Goal: Task Accomplishment & Management: Complete application form

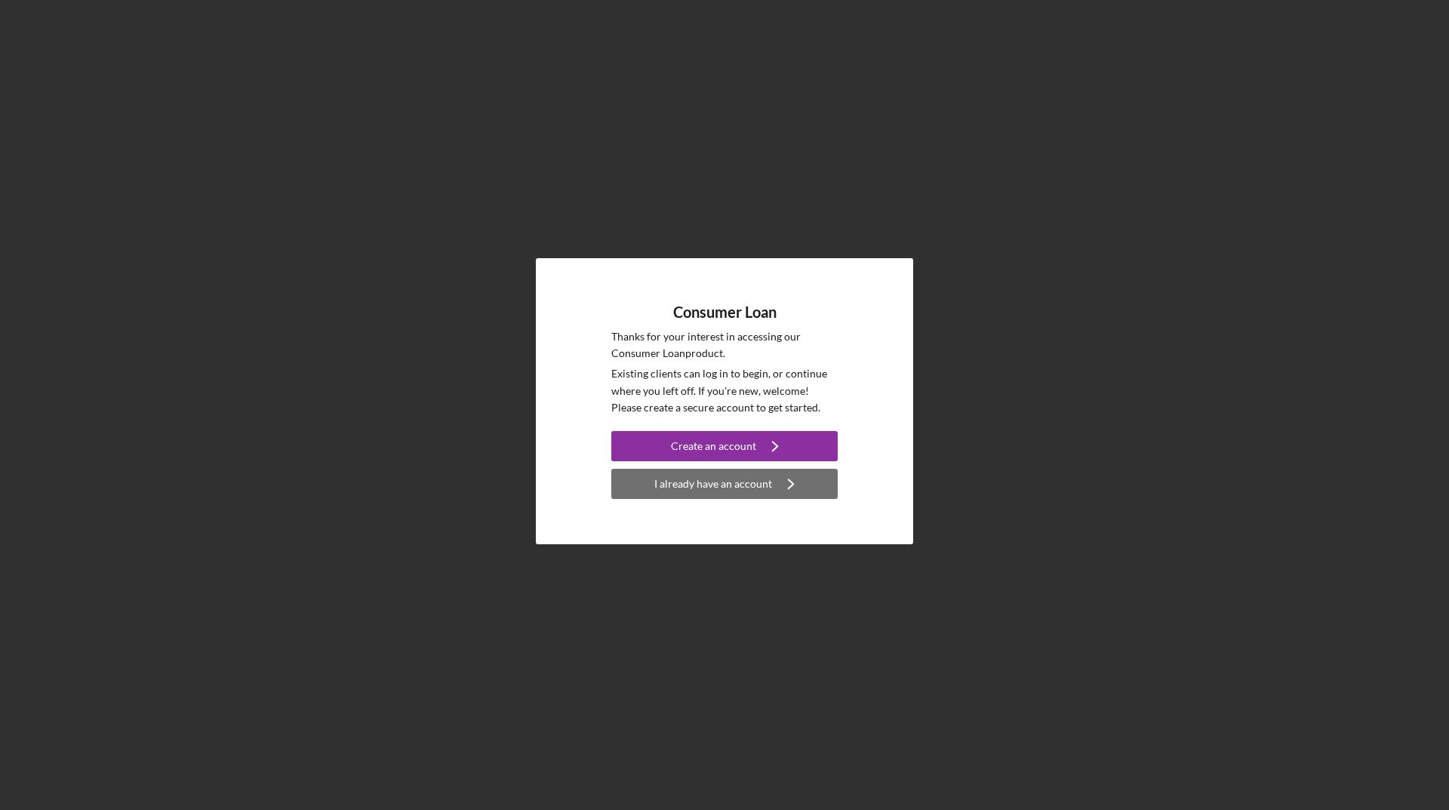
click at [712, 481] on div "I already have an account" at bounding box center [713, 484] width 118 height 30
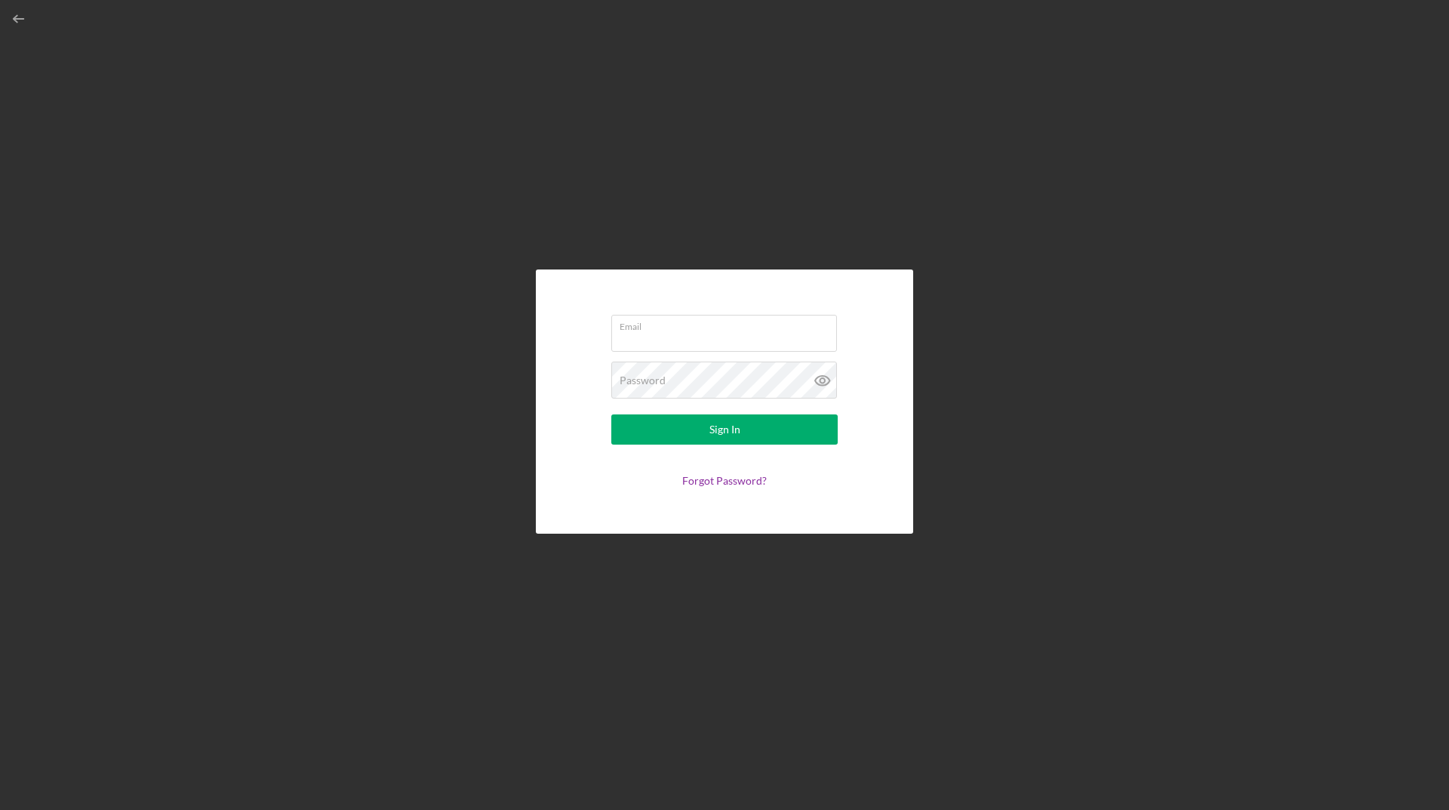
type input "[EMAIL_ADDRESS][DOMAIN_NAME]"
click at [699, 429] on button "Sign In" at bounding box center [724, 429] width 226 height 30
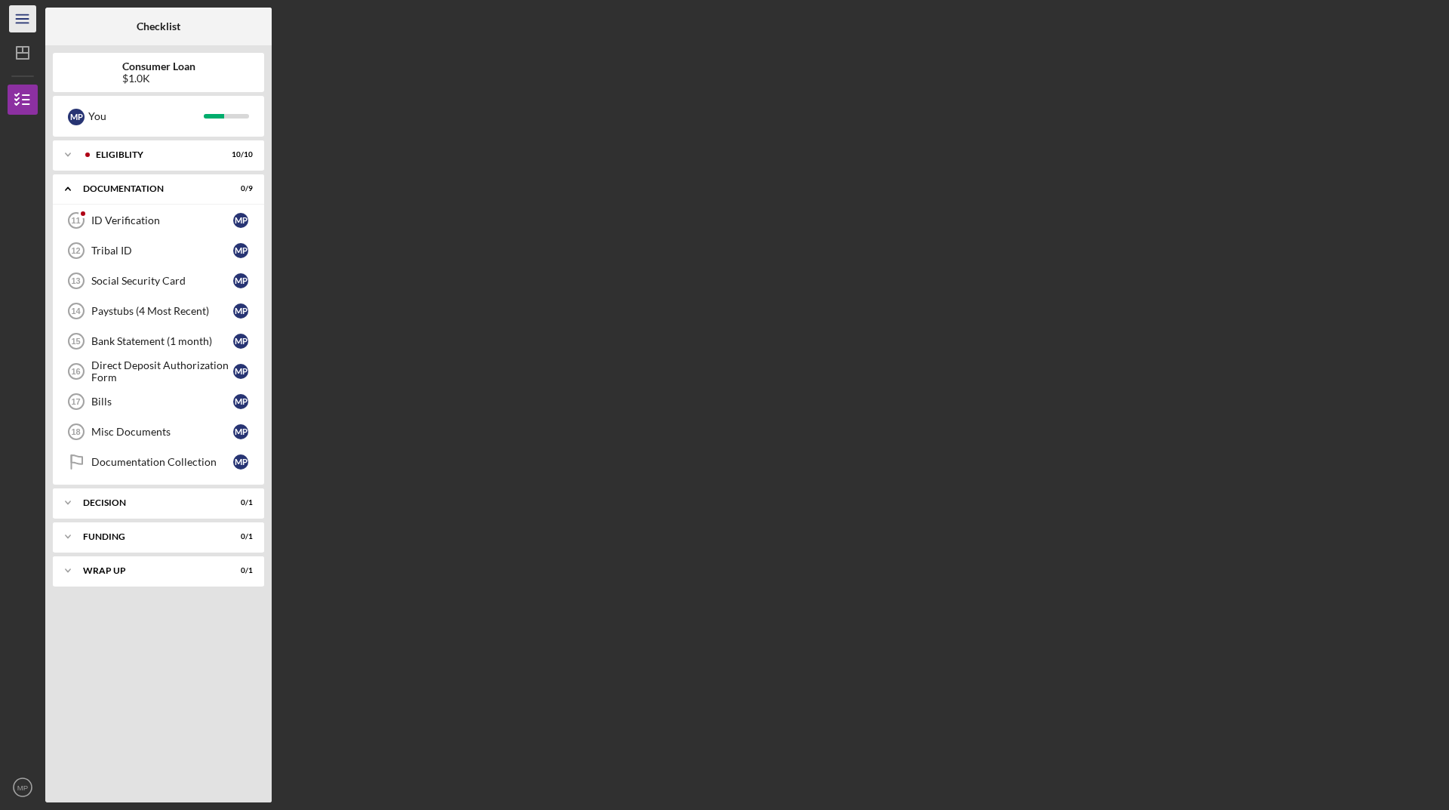
click at [28, 23] on line "button" at bounding box center [22, 23] width 12 height 0
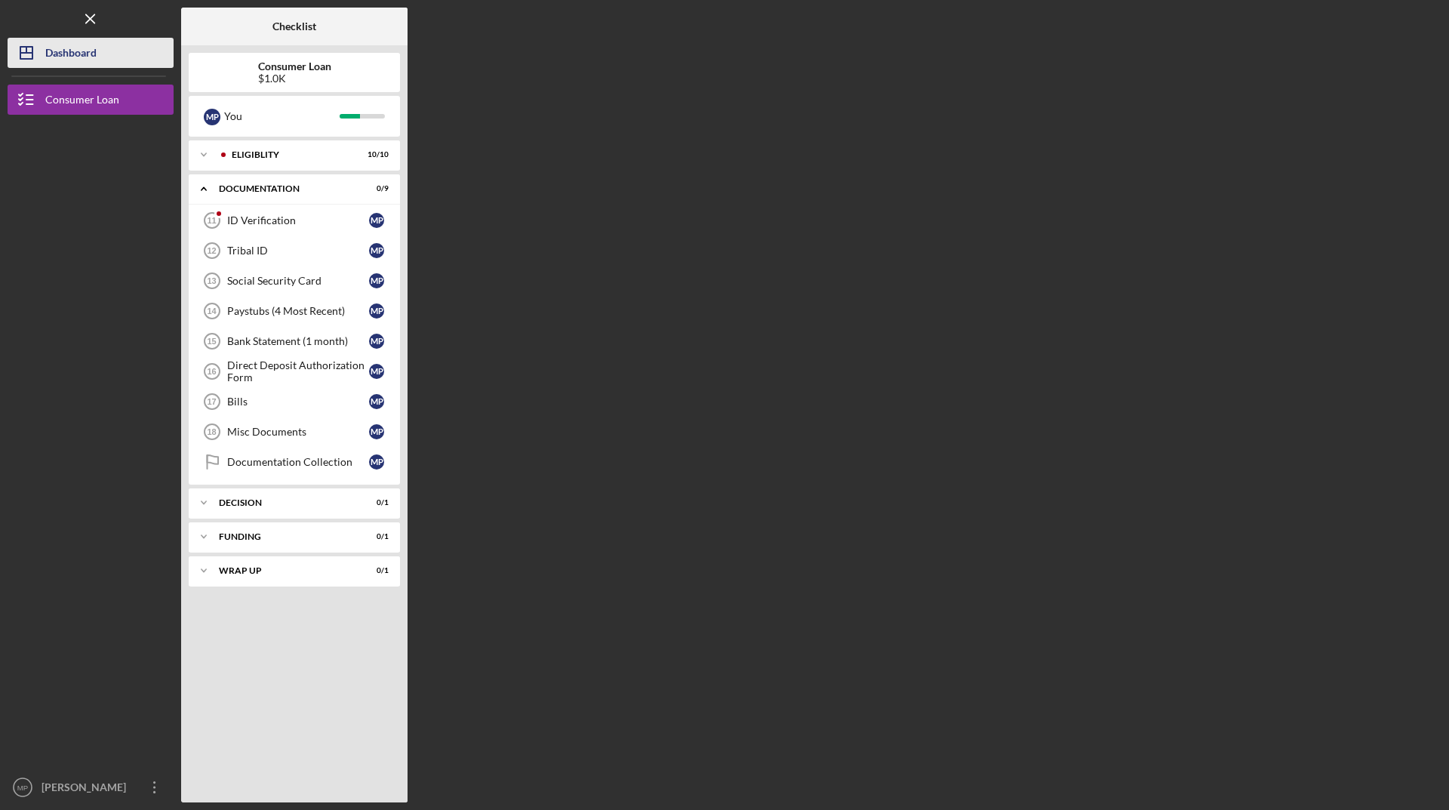
click at [38, 47] on icon "Icon/Dashboard" at bounding box center [27, 53] width 38 height 38
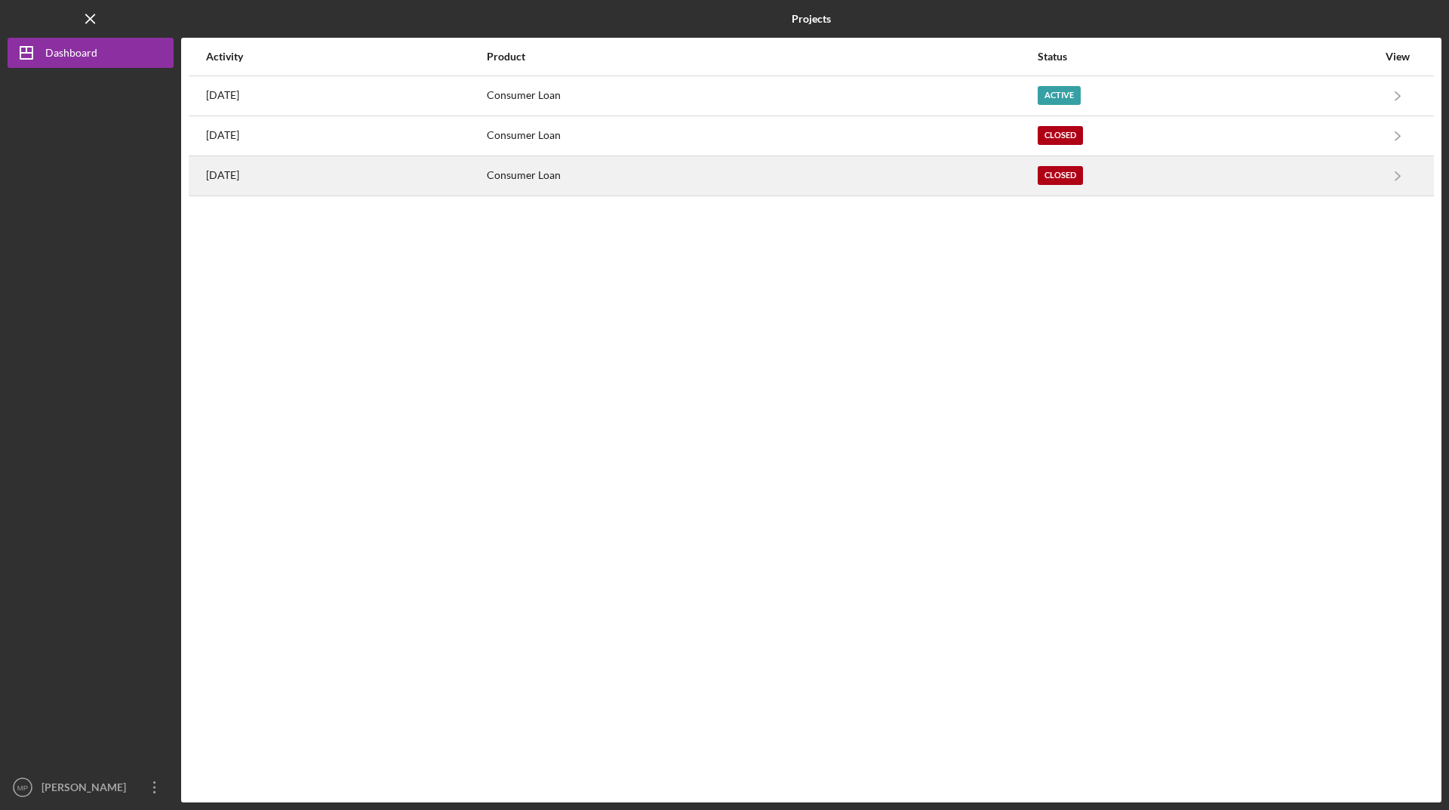
click at [239, 175] on time "[DATE]" at bounding box center [222, 175] width 33 height 12
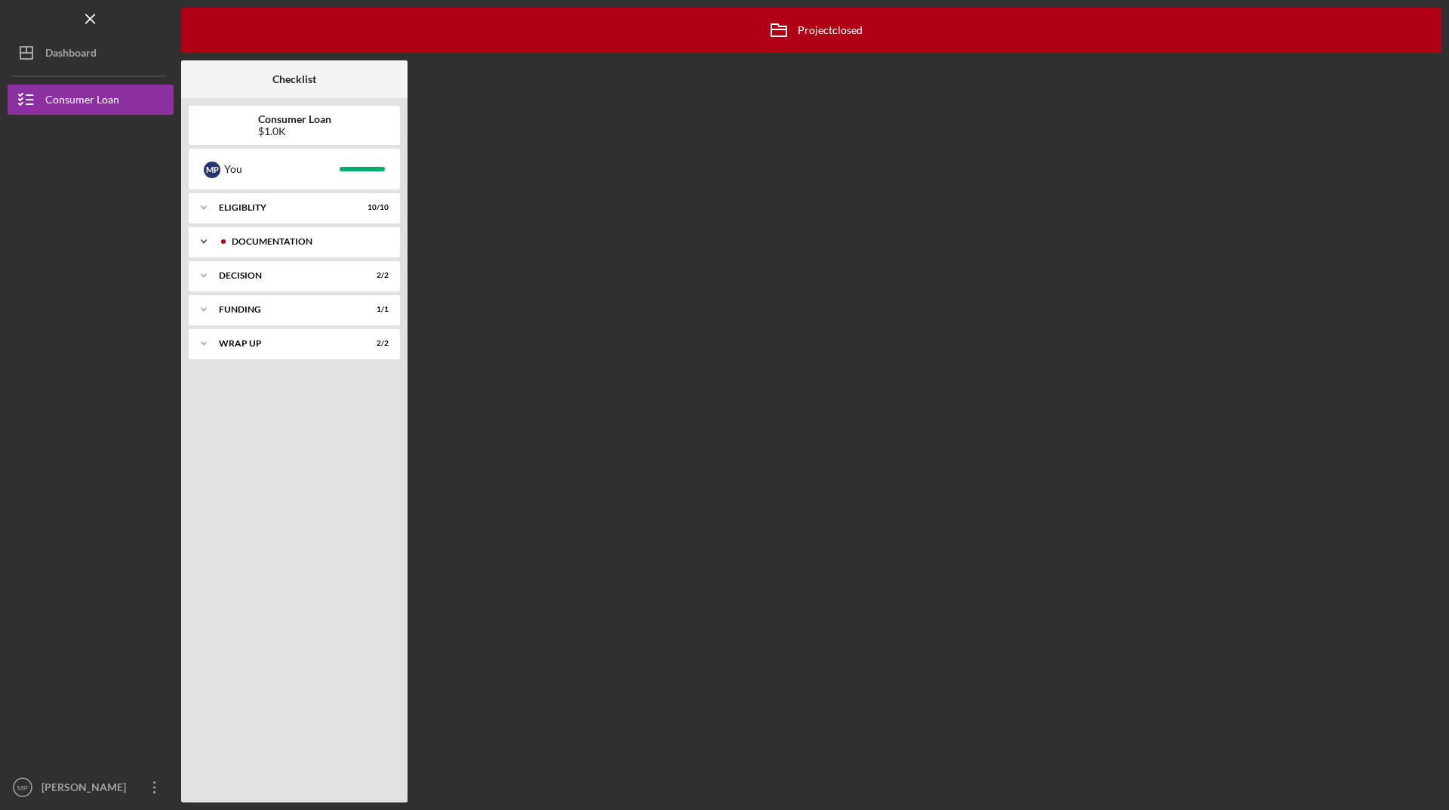
click at [261, 234] on div "Icon/Expander Documentation 9 / 9" at bounding box center [294, 241] width 211 height 30
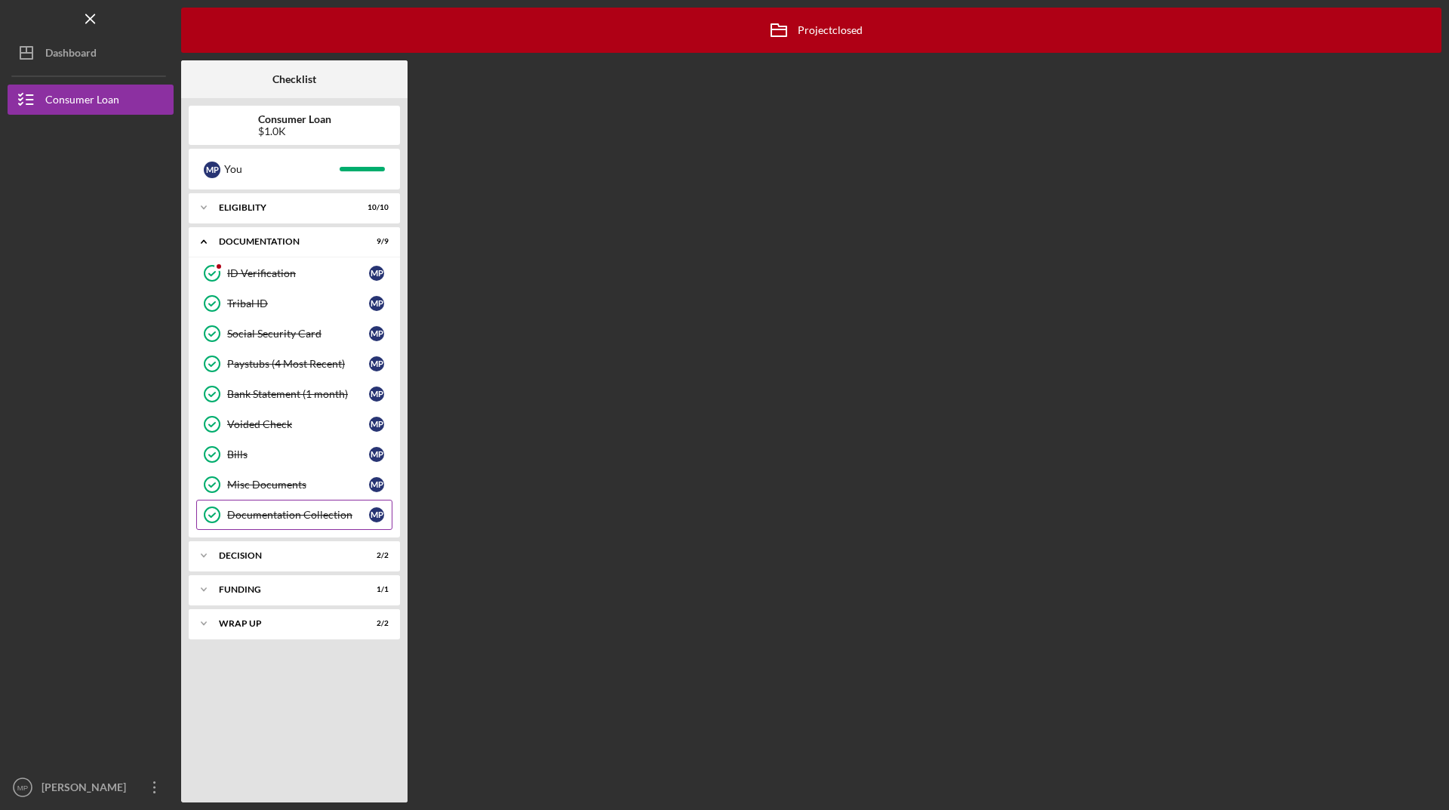
click at [235, 511] on div "Documentation Collection" at bounding box center [298, 515] width 142 height 12
